Goal: Task Accomplishment & Management: Manage account settings

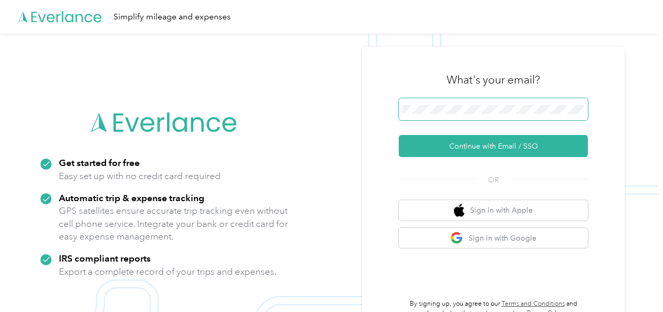
click at [479, 104] on span at bounding box center [493, 109] width 189 height 22
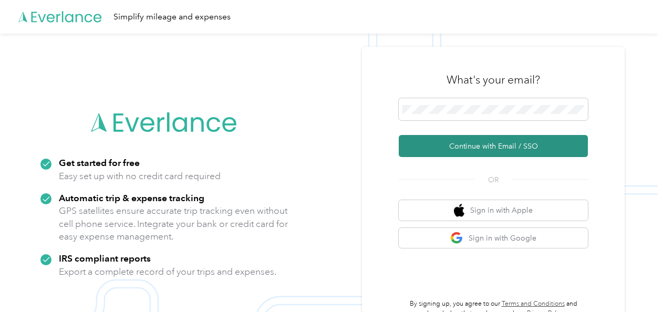
click at [464, 146] on button "Continue with Email / SSO" at bounding box center [493, 146] width 189 height 22
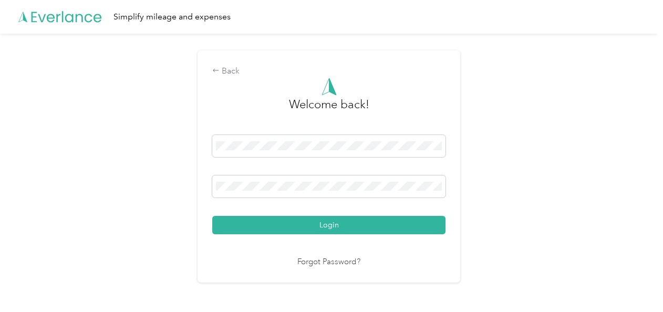
click at [460, 206] on div "Back Welcome back! Login Forgot Password?" at bounding box center [329, 166] width 263 height 232
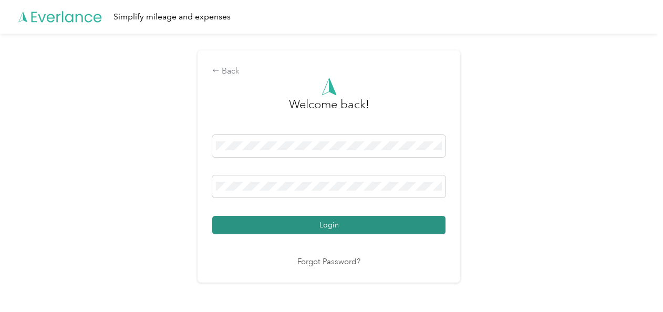
click at [398, 224] on button "Login" at bounding box center [328, 225] width 233 height 18
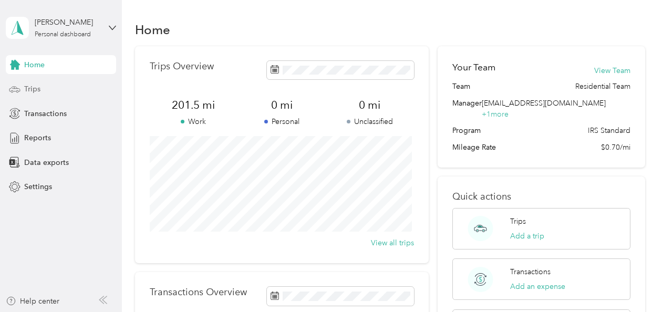
click at [29, 88] on span "Trips" at bounding box center [32, 89] width 16 height 11
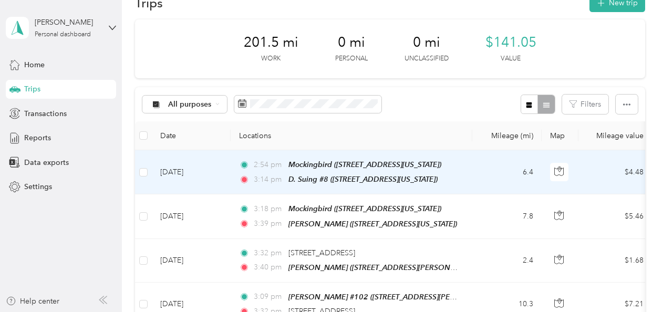
scroll to position [26, 0]
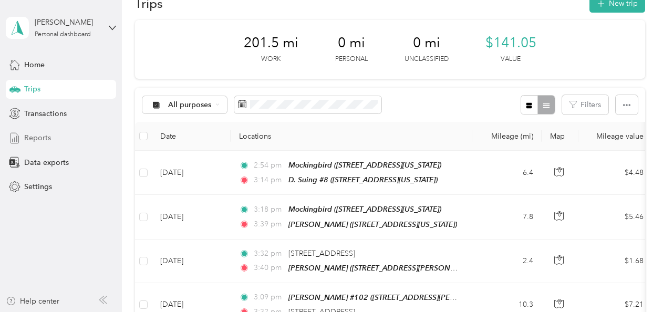
click at [30, 139] on span "Reports" at bounding box center [37, 137] width 27 height 11
